Goal: Task Accomplishment & Management: Manage account settings

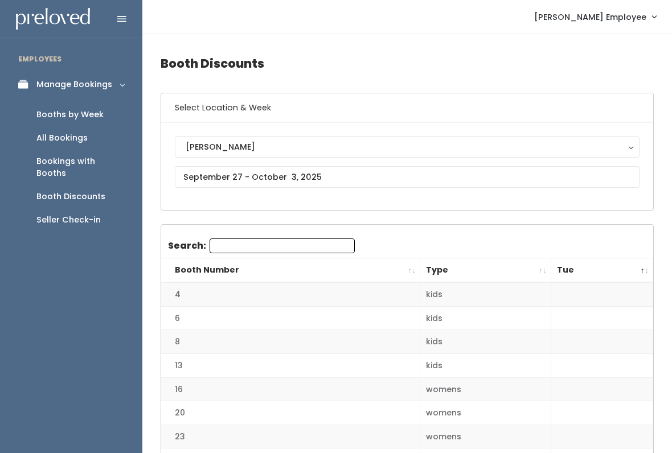
click at [78, 117] on div "Booths by Week" at bounding box center [69, 115] width 67 height 12
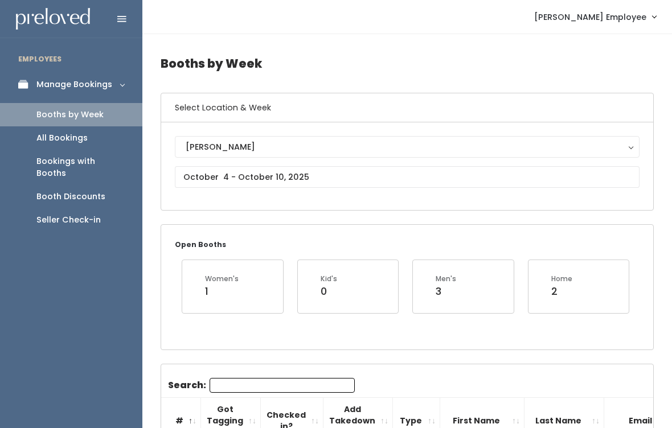
click at [296, 141] on div "[PERSON_NAME]" at bounding box center [407, 147] width 443 height 13
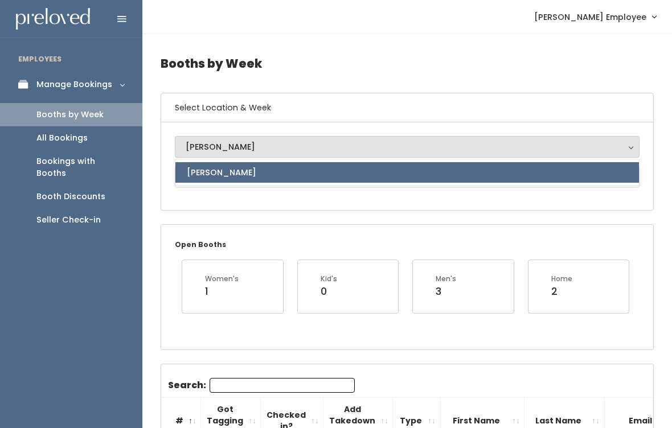
click at [297, 175] on link "[PERSON_NAME]" at bounding box center [407, 172] width 464 height 21
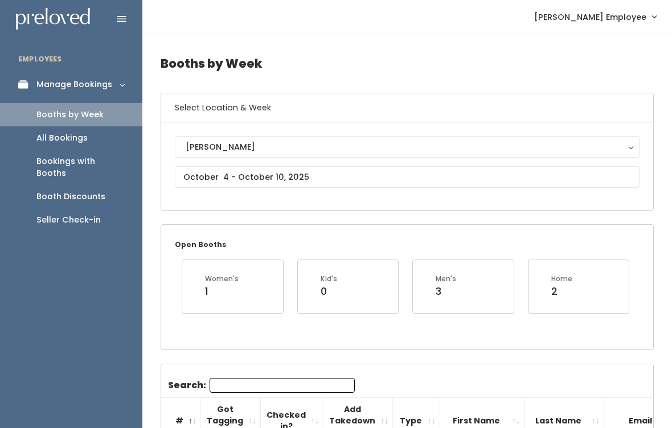
click at [329, 211] on div "Select Location & Week Holladay Holladay Holladay" at bounding box center [407, 152] width 493 height 118
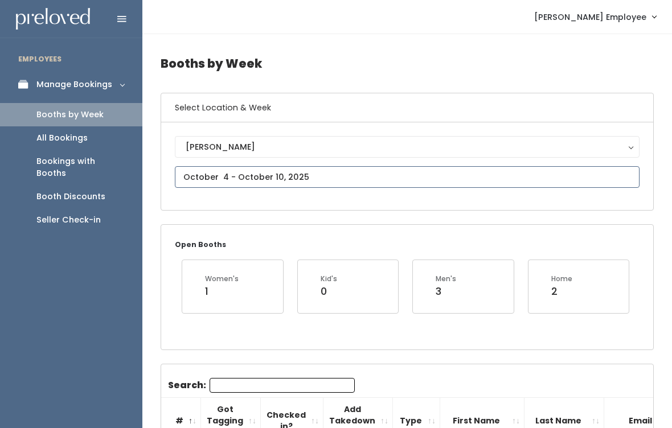
click at [329, 177] on input "text" at bounding box center [407, 177] width 465 height 22
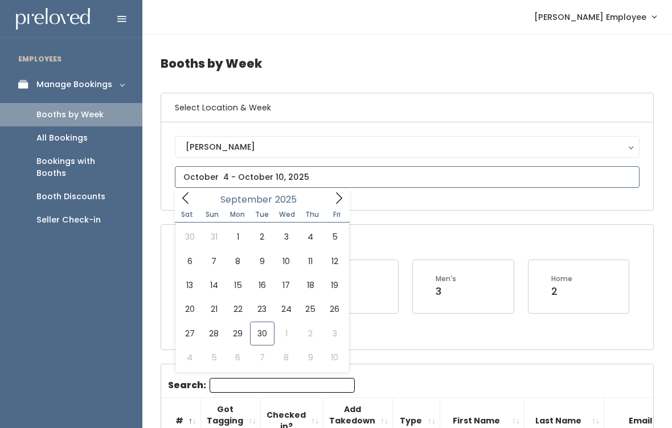
type input "September 27 to October 3"
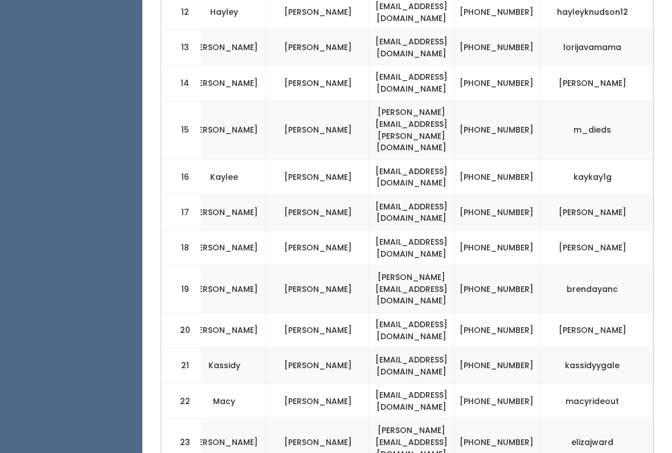
scroll to position [0, 267]
